Goal: Find specific page/section: Find specific page/section

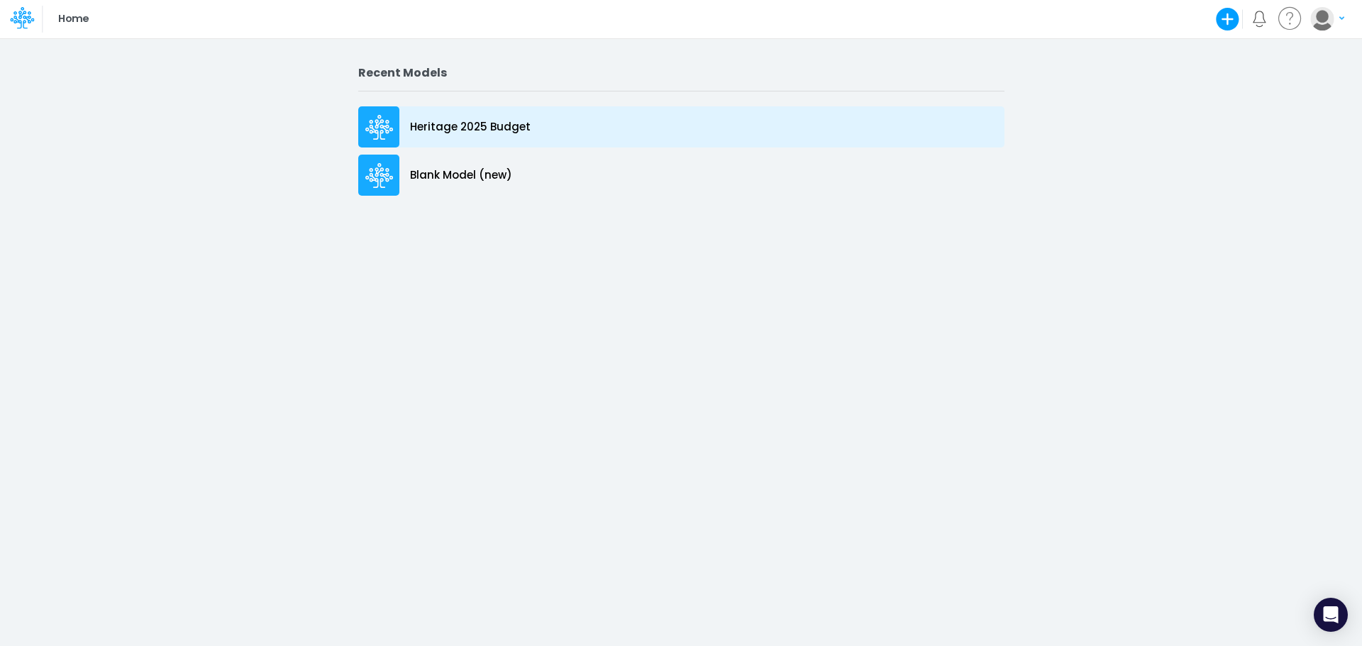
click at [463, 126] on p "Heritage 2025 Budget" at bounding box center [470, 127] width 121 height 16
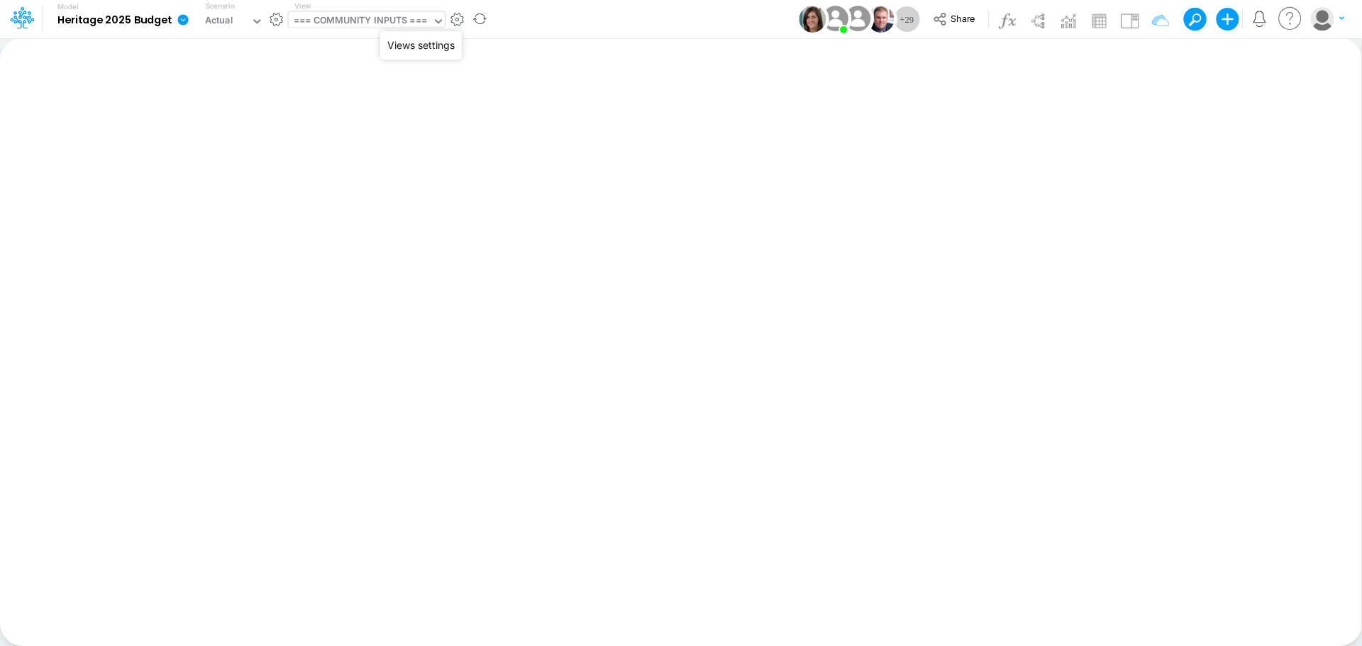
click at [445, 18] on icon at bounding box center [438, 21] width 13 height 13
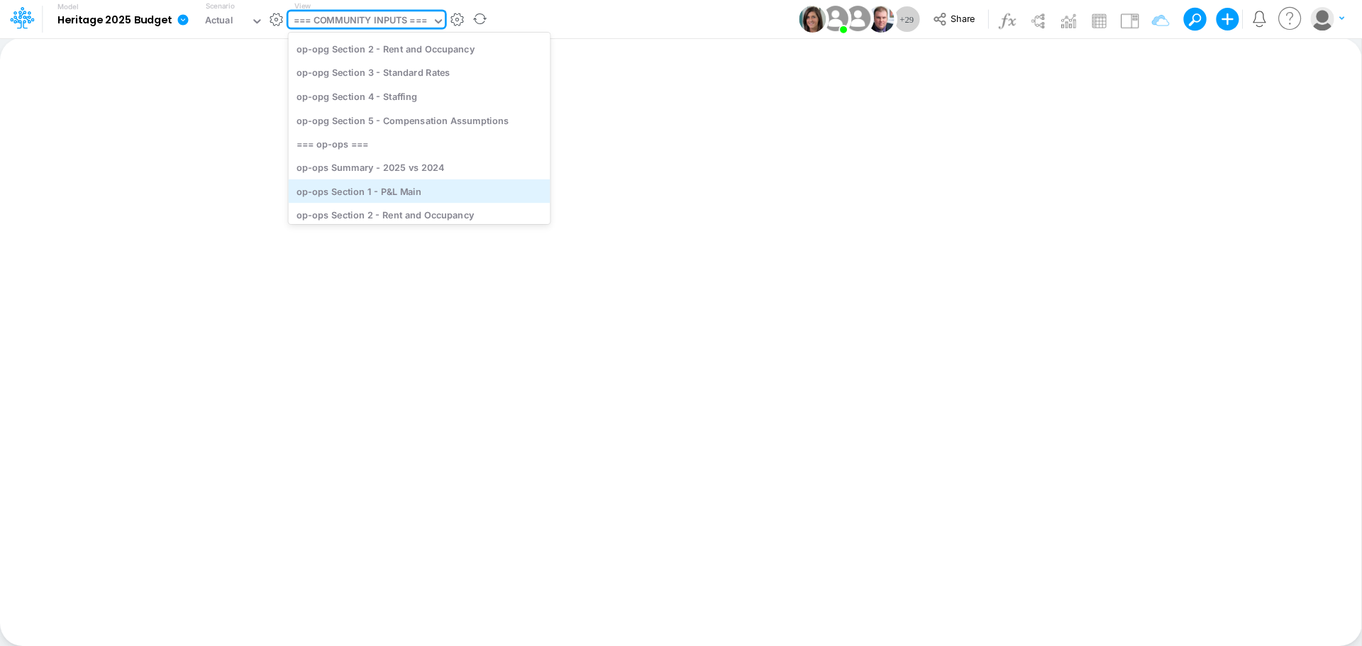
scroll to position [2695, 0]
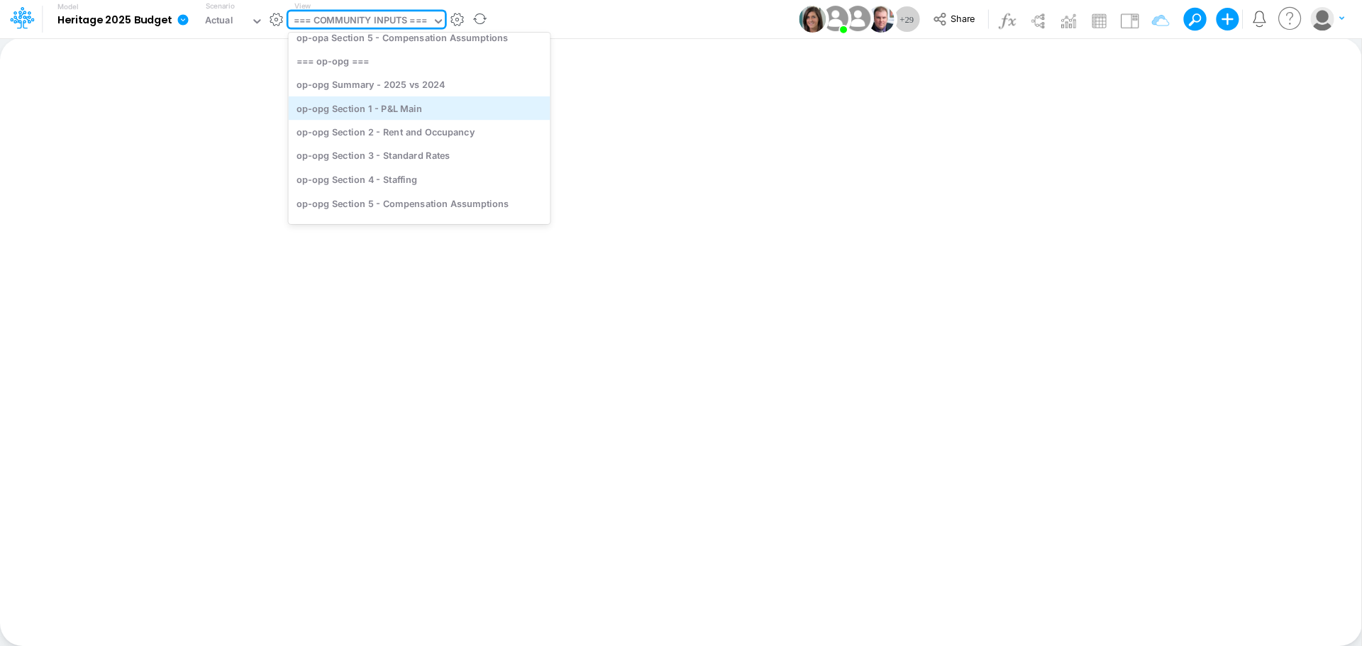
click at [376, 105] on div "op-opg Section 1 - P&L Main" at bounding box center [420, 107] width 262 height 23
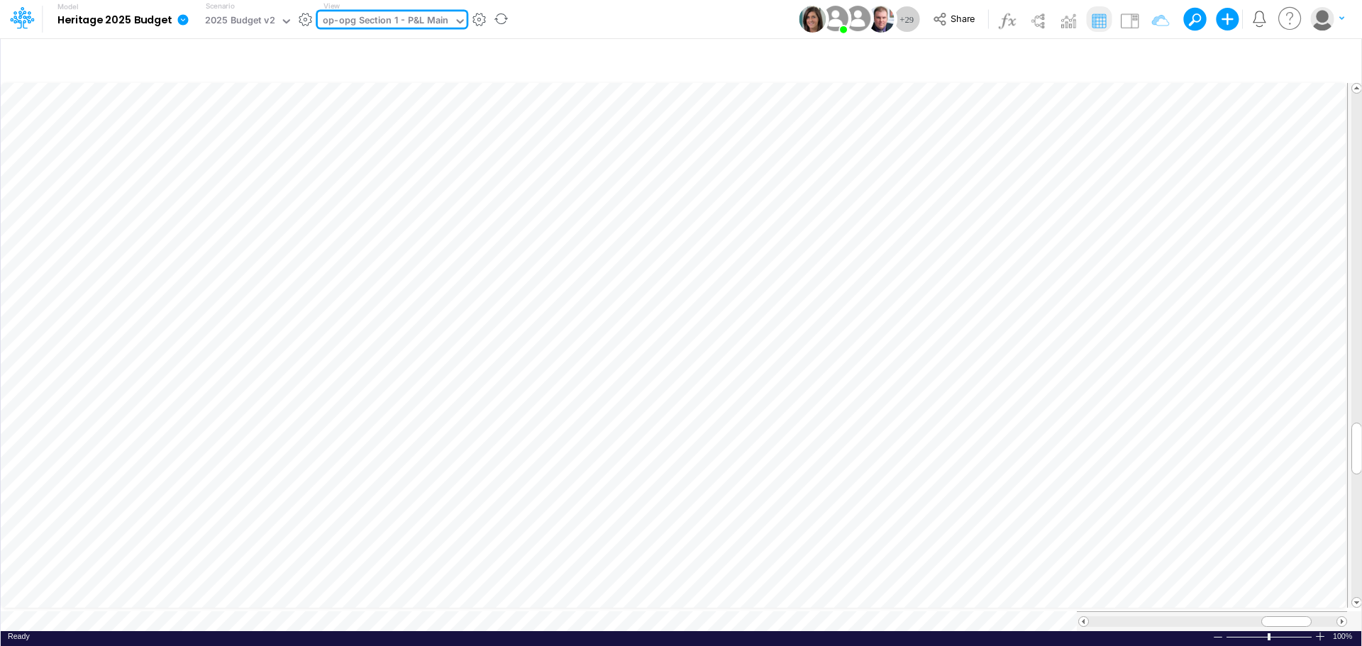
click at [454, 19] on icon at bounding box center [460, 21] width 13 height 13
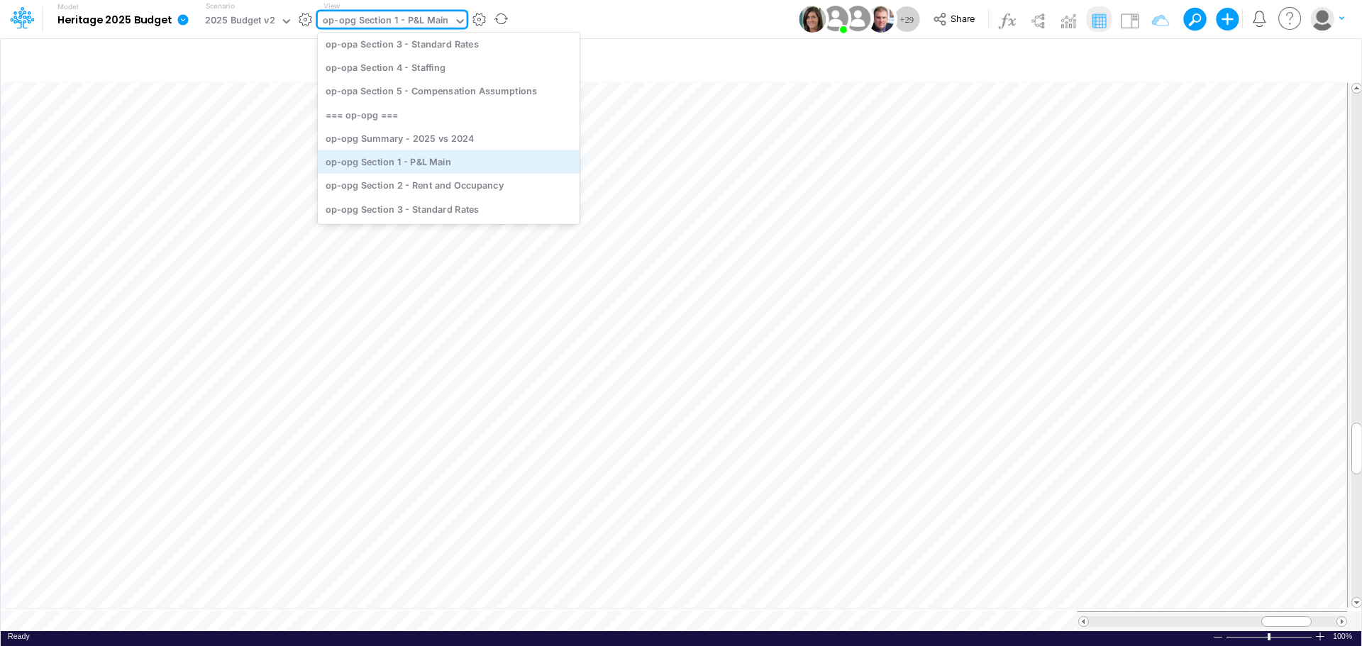
scroll to position [2659, 0]
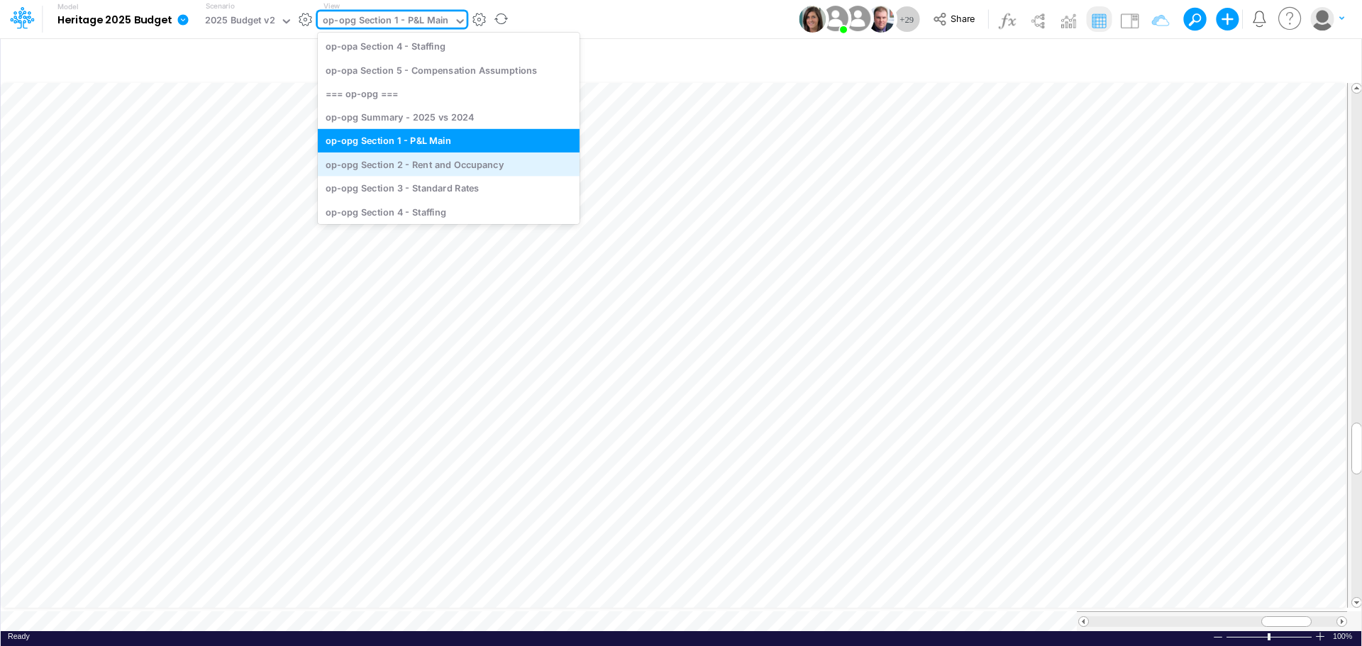
click at [457, 165] on div "op-opg Section 2 - Rent and Occupancy" at bounding box center [449, 163] width 262 height 23
